Goal: Obtain resource: Obtain resource

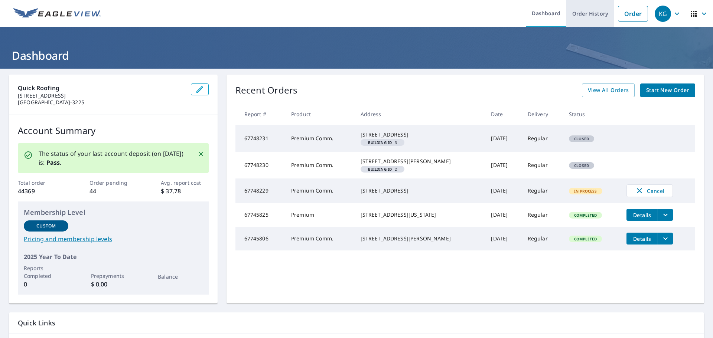
click at [599, 19] on link "Order History" at bounding box center [590, 13] width 48 height 27
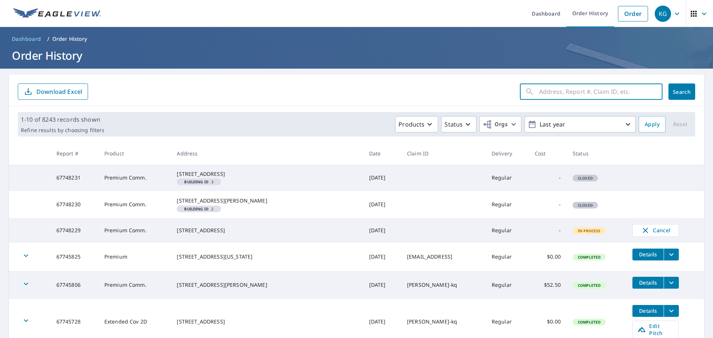
click at [575, 91] on input "text" at bounding box center [600, 91] width 123 height 21
type input "6515 Blackberry DRice"
click button "Search" at bounding box center [682, 92] width 27 height 16
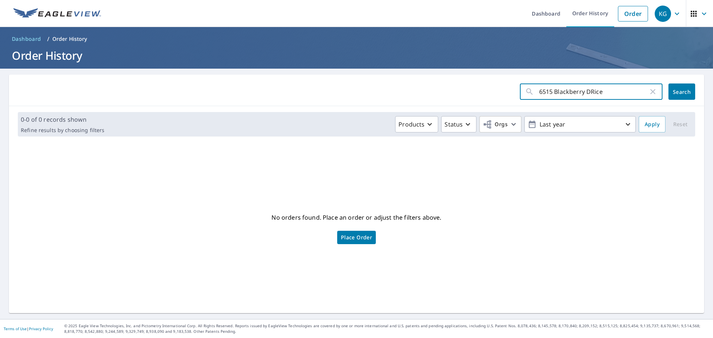
click at [605, 90] on input "6515 Blackberry DRice" at bounding box center [593, 91] width 109 height 21
type input "6515 Blackberry Drive"
click button "Search" at bounding box center [682, 92] width 27 height 16
click at [614, 92] on input "6515 Blackberry Drive" at bounding box center [593, 91] width 109 height 21
type input "6515 Blackberry"
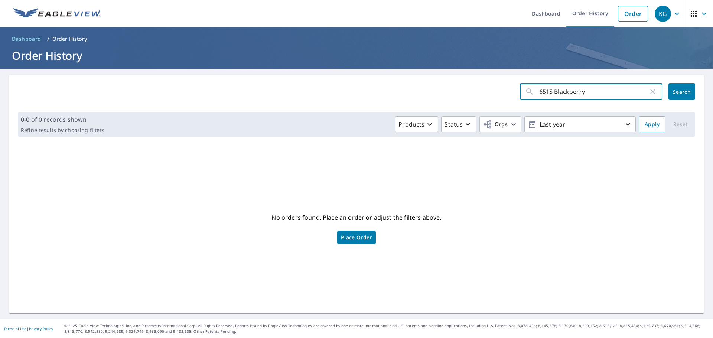
click button "Search" at bounding box center [682, 92] width 27 height 16
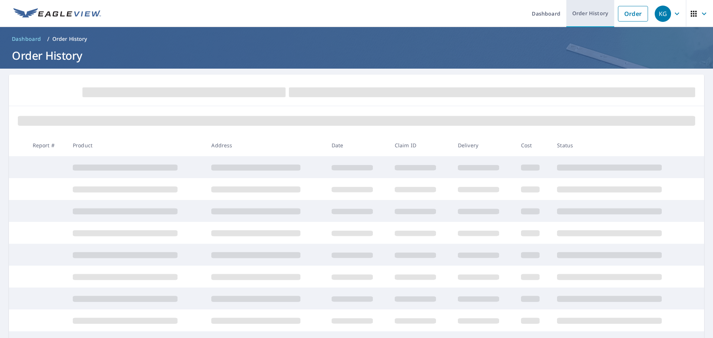
click at [580, 19] on link "Order History" at bounding box center [590, 13] width 48 height 27
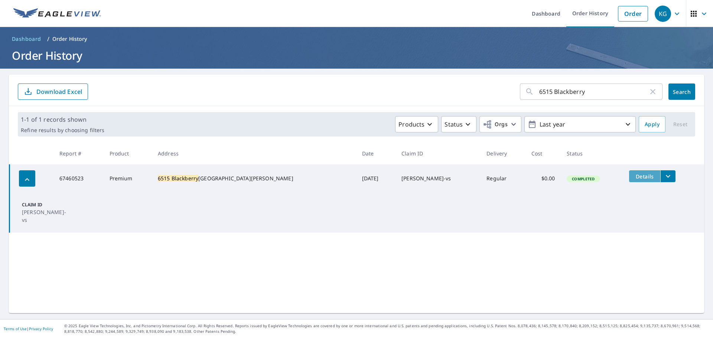
click at [634, 180] on span "Details" at bounding box center [645, 176] width 22 height 7
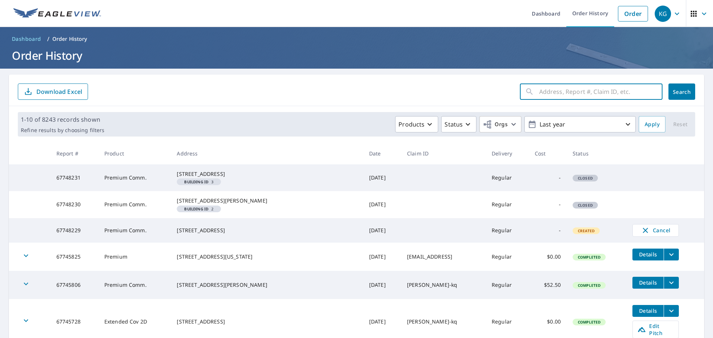
click at [600, 94] on input "text" at bounding box center [600, 91] width 123 height 21
type input "6515 Blackberryt"
click button "Search" at bounding box center [682, 92] width 27 height 16
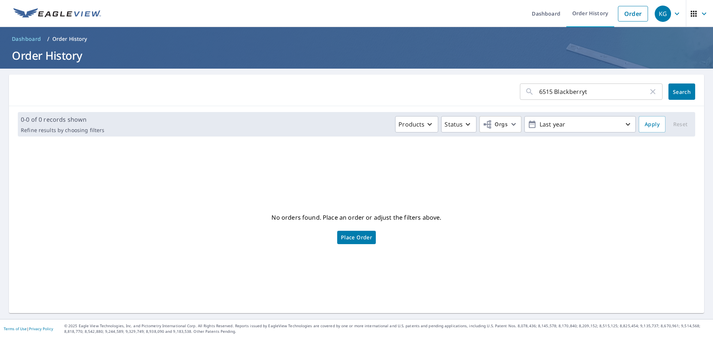
click at [616, 91] on input "6515 Blackberryt" at bounding box center [593, 91] width 109 height 21
type input "6515 Blackberry"
click button "Search" at bounding box center [682, 92] width 27 height 16
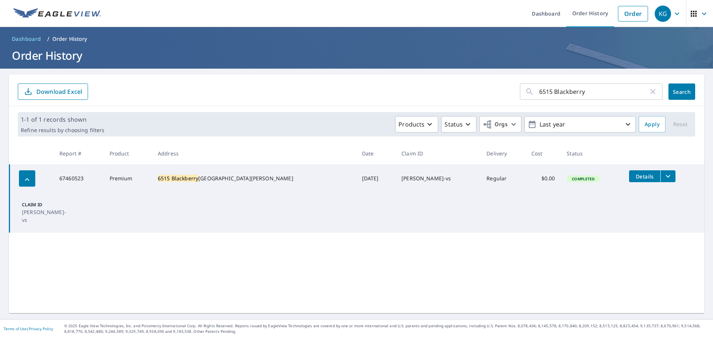
click at [660, 176] on button "filesDropdownBtn-67460523" at bounding box center [667, 176] width 15 height 12
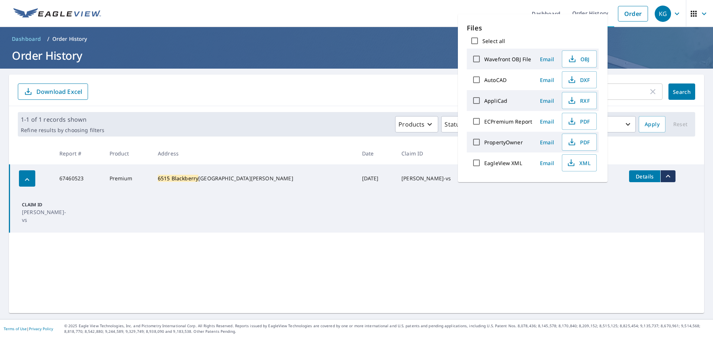
click at [478, 123] on input "ECPremium Report" at bounding box center [477, 122] width 16 height 16
checkbox input "true"
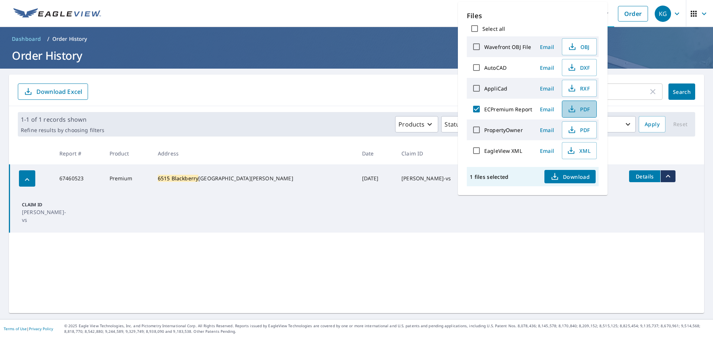
click at [584, 105] on span "PDF" at bounding box center [579, 109] width 24 height 9
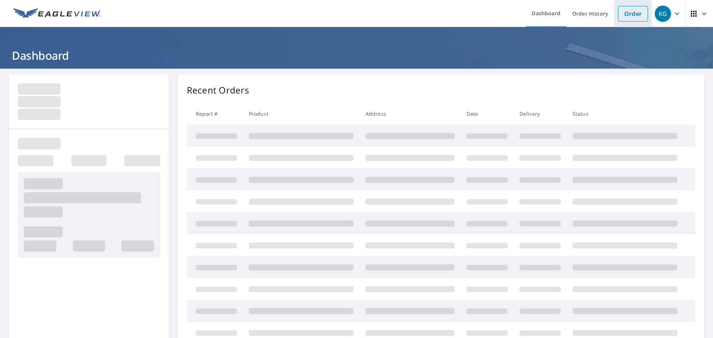
drag, startPoint x: 626, startPoint y: 23, endPoint x: 625, endPoint y: 17, distance: 5.7
click at [626, 23] on li "Order" at bounding box center [633, 13] width 38 height 27
click at [618, 14] on link "Order" at bounding box center [633, 14] width 30 height 16
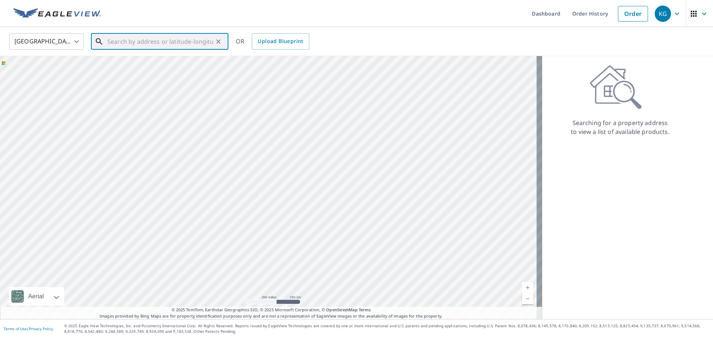
click at [143, 43] on input "text" at bounding box center [160, 41] width 106 height 21
type input "[STREET_ADDRESS][PERSON_NAME]"
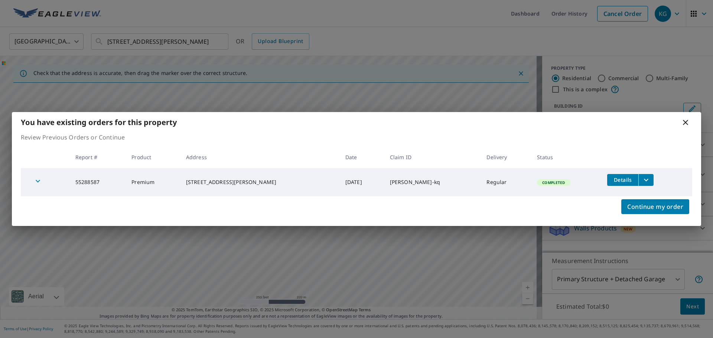
click at [644, 176] on icon "filesDropdownBtn-55288587" at bounding box center [646, 180] width 9 height 9
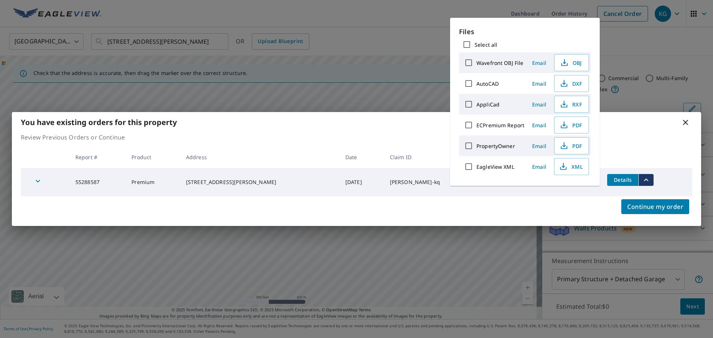
click at [472, 120] on input "ECPremium Report" at bounding box center [469, 125] width 16 height 16
checkbox input "true"
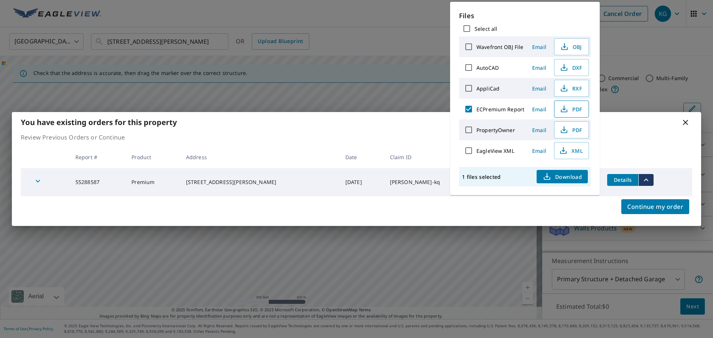
click at [579, 109] on span "PDF" at bounding box center [571, 109] width 24 height 9
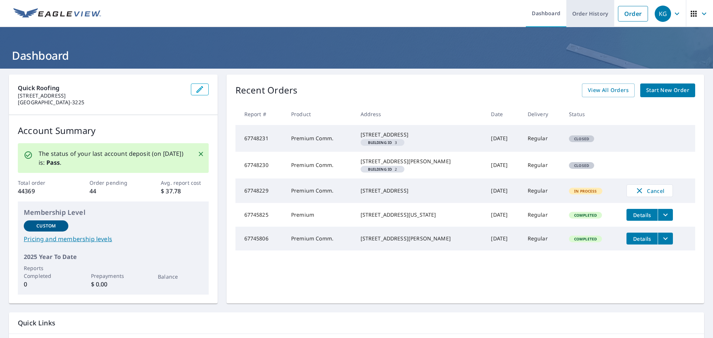
click at [590, 16] on link "Order History" at bounding box center [590, 13] width 48 height 27
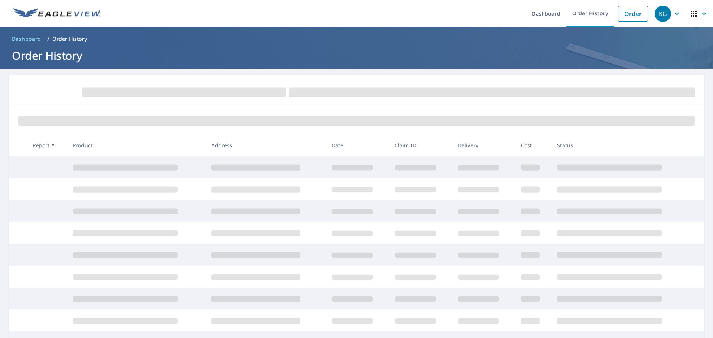
click at [529, 79] on div at bounding box center [356, 91] width 695 height 32
click at [576, 16] on link "Order History" at bounding box center [590, 13] width 48 height 27
click at [589, 17] on link "Order History" at bounding box center [590, 13] width 48 height 27
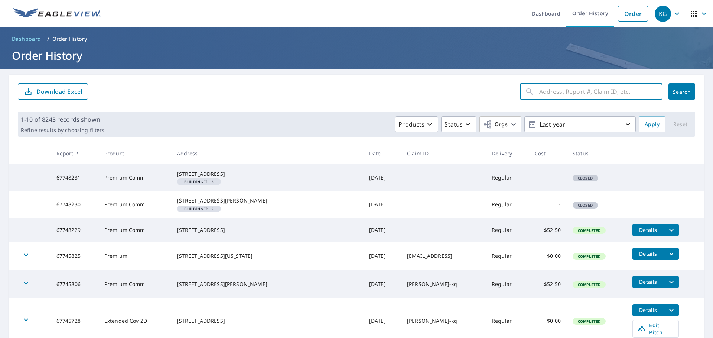
click at [589, 94] on input "text" at bounding box center [600, 91] width 123 height 21
type input "6201 Vista Wood"
click button "Search" at bounding box center [682, 92] width 27 height 16
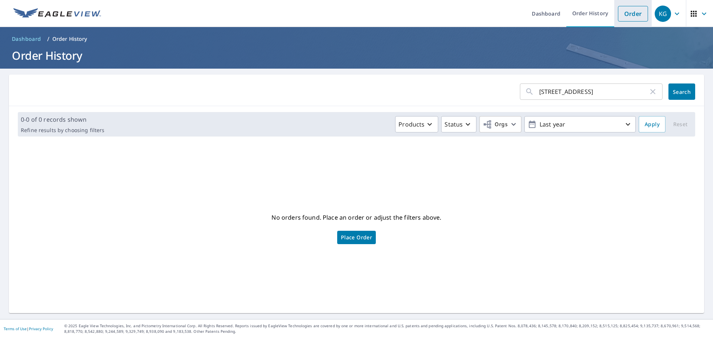
click at [642, 19] on link "Order" at bounding box center [633, 14] width 30 height 16
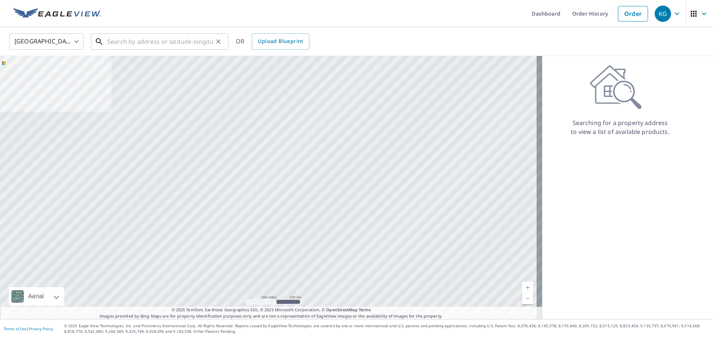
click at [190, 45] on input "text" at bounding box center [160, 41] width 106 height 21
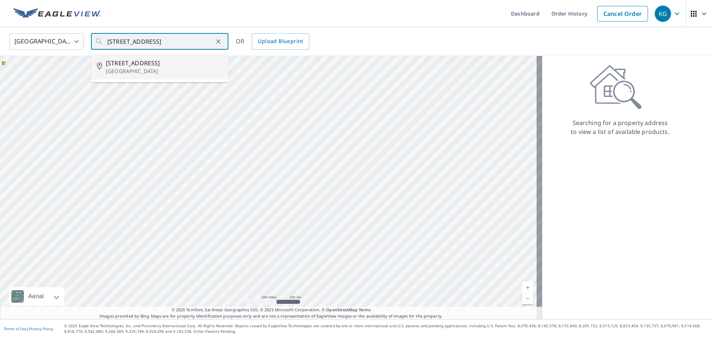
type input "6201 Vista Wood Dr Arlington, TX 76017"
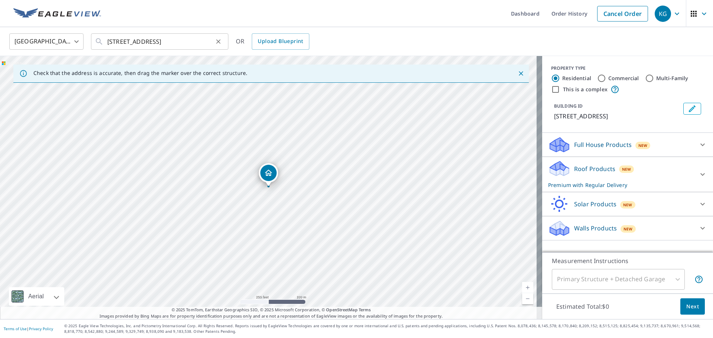
click at [220, 40] on icon "Clear" at bounding box center [218, 41] width 4 height 4
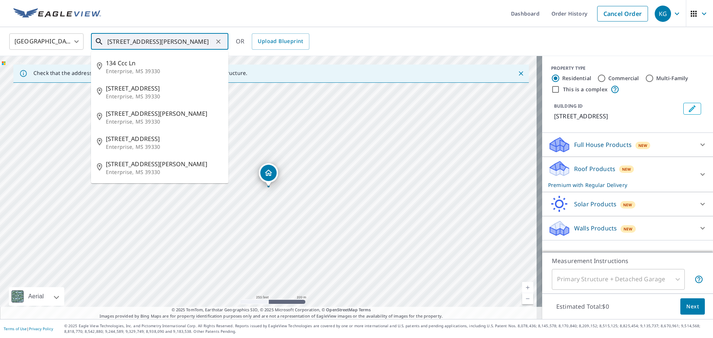
type input "3933 Marsh Lane"
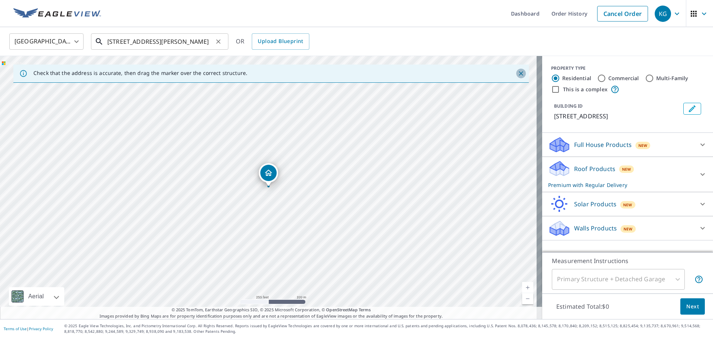
click at [166, 40] on input "3933 Marsh Lane" at bounding box center [160, 41] width 106 height 21
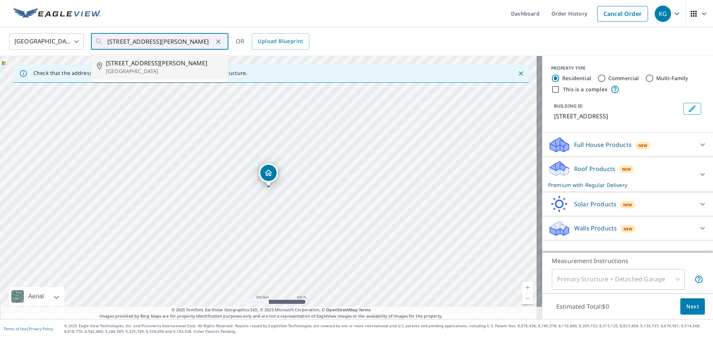
type input "3933 Marsh Ln Fort Worth, TX 76123"
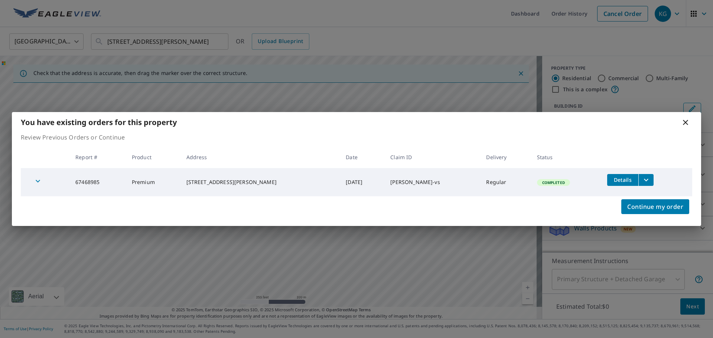
click at [645, 174] on td "Details" at bounding box center [646, 180] width 91 height 24
click at [638, 181] on button "filesDropdownBtn-67468985" at bounding box center [645, 180] width 15 height 12
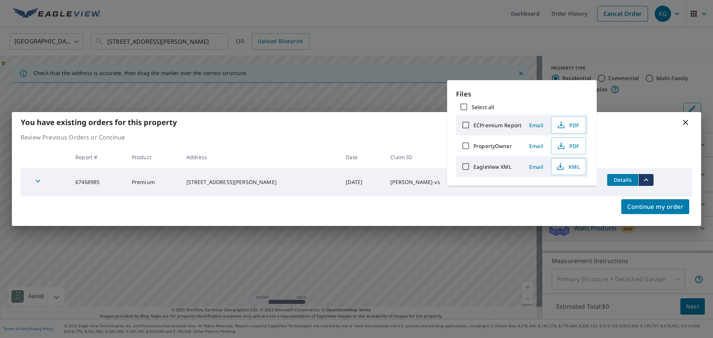
drag, startPoint x: 469, startPoint y: 147, endPoint x: 466, endPoint y: 137, distance: 11.2
click at [469, 143] on input "PropertyOwner" at bounding box center [466, 146] width 16 height 16
checkbox input "true"
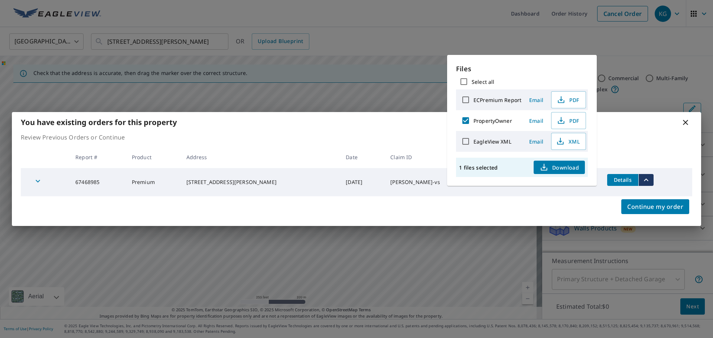
click at [463, 98] on input "ECPremium Report" at bounding box center [466, 100] width 16 height 16
checkbox input "true"
click at [465, 117] on input "PropertyOwner" at bounding box center [466, 121] width 16 height 16
checkbox input "false"
click at [572, 165] on span "Download" at bounding box center [559, 167] width 39 height 9
